Goal: Obtain resource: Download file/media

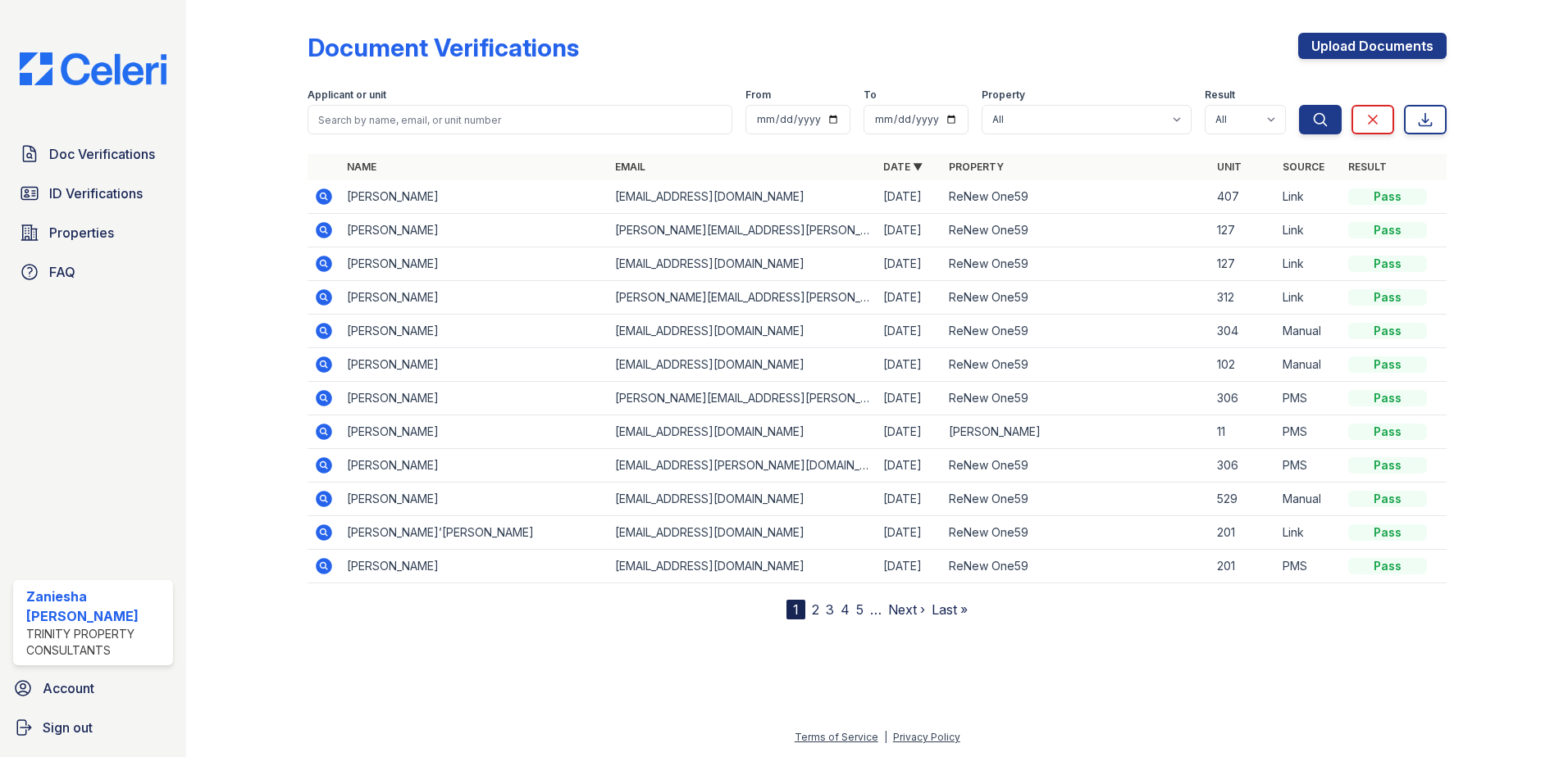
click at [320, 230] on icon at bounding box center [323, 230] width 19 height 19
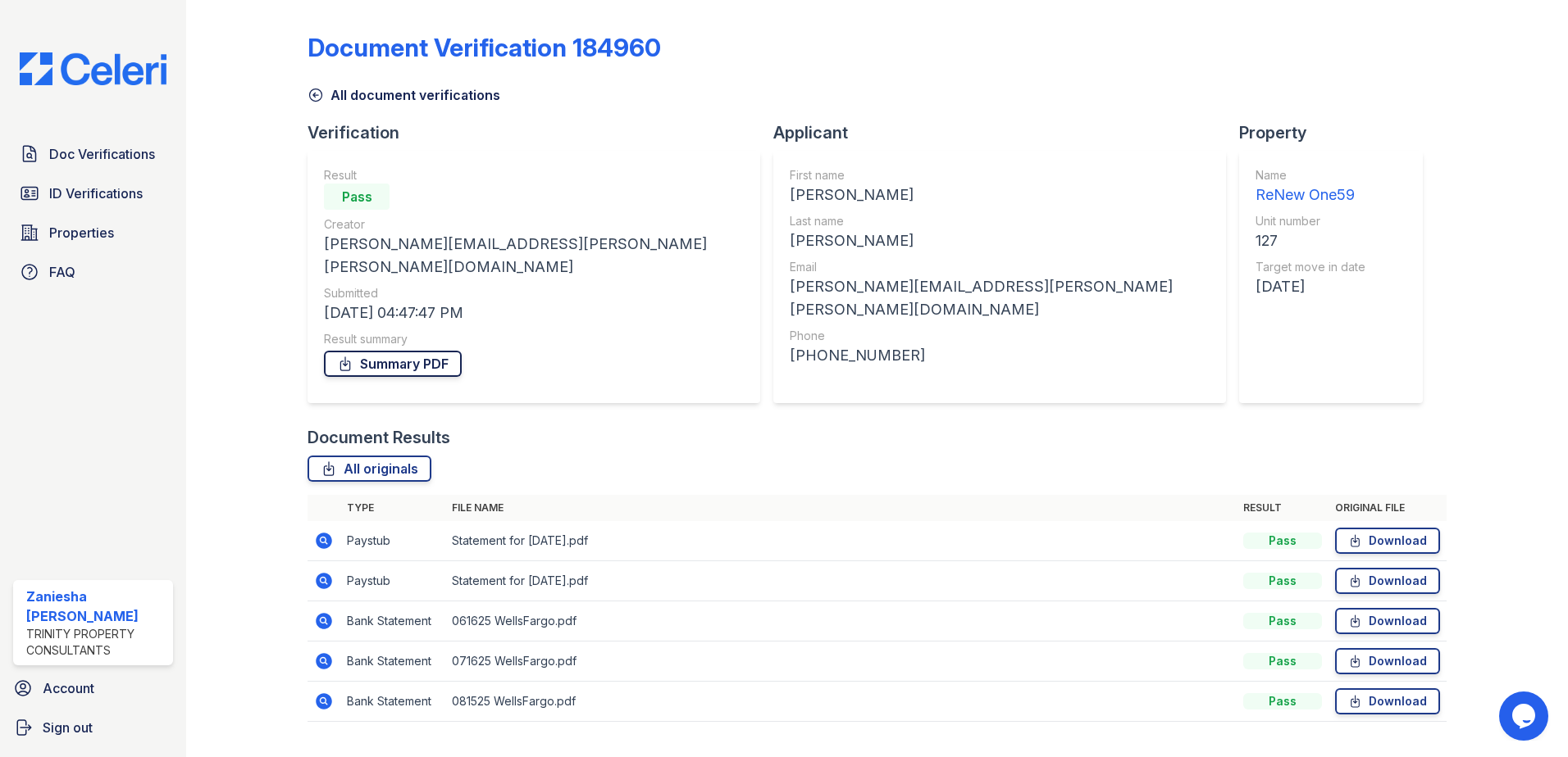
click at [360, 351] on link "Summary PDF" at bounding box center [393, 363] width 138 height 26
click at [312, 92] on icon at bounding box center [315, 94] width 16 height 16
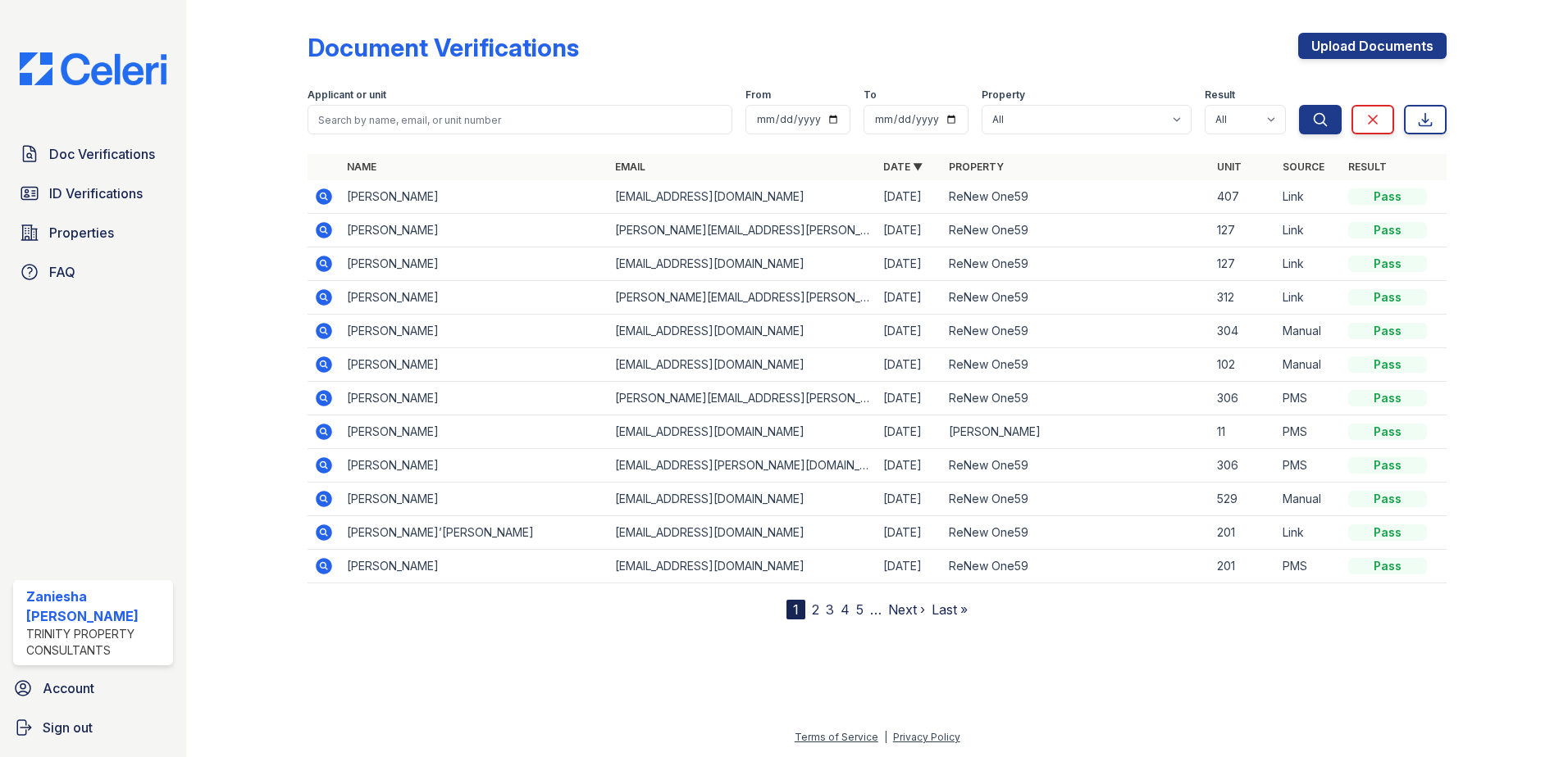
click at [327, 267] on icon at bounding box center [323, 263] width 19 height 19
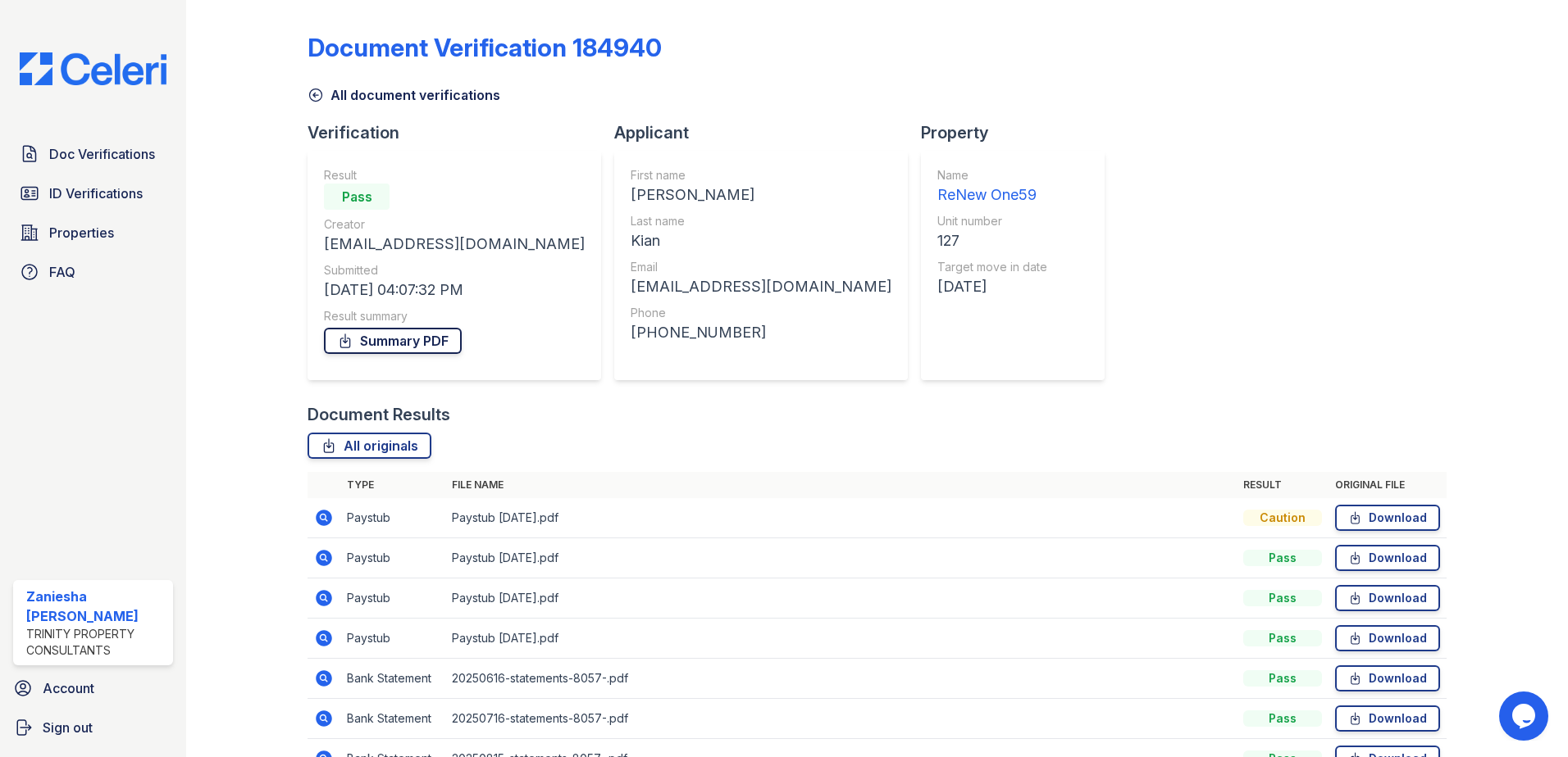
click at [423, 335] on link "Summary PDF" at bounding box center [393, 341] width 138 height 26
